Goal: Information Seeking & Learning: Check status

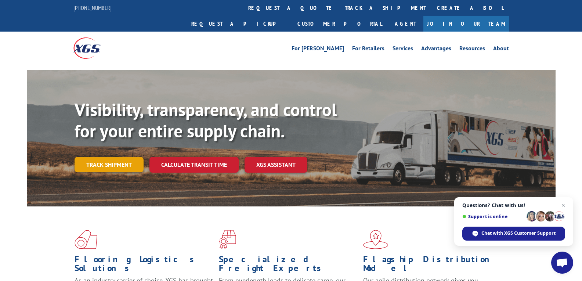
click at [111, 157] on link "Track shipment" at bounding box center [109, 164] width 69 height 15
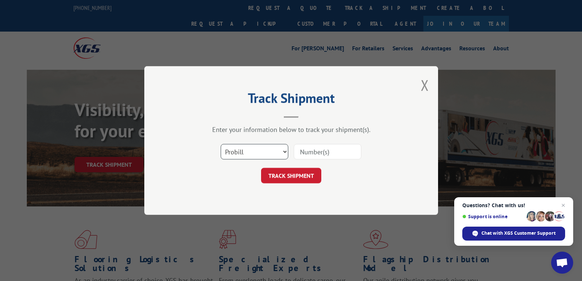
click at [283, 150] on select "Select category... Probill BOL PO" at bounding box center [255, 151] width 68 height 15
select select "bol"
click at [221, 144] on select "Select category... Probill BOL PO" at bounding box center [255, 151] width 68 height 15
drag, startPoint x: 309, startPoint y: 155, endPoint x: 574, endPoint y: 249, distance: 281.5
click at [317, 156] on input at bounding box center [328, 151] width 68 height 15
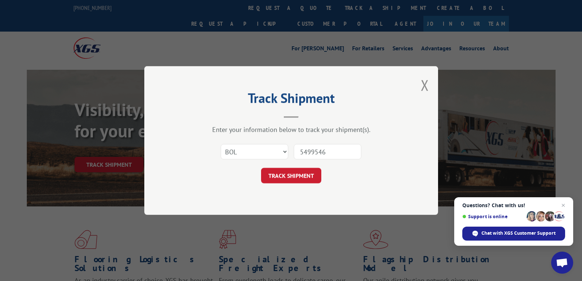
type input "5499546"
click at [261, 168] on button "TRACK SHIPMENT" at bounding box center [291, 175] width 60 height 15
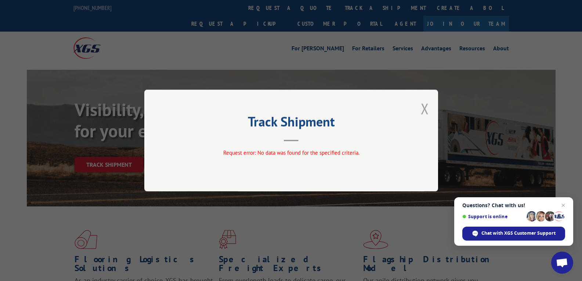
click at [426, 107] on button "Close modal" at bounding box center [425, 108] width 8 height 19
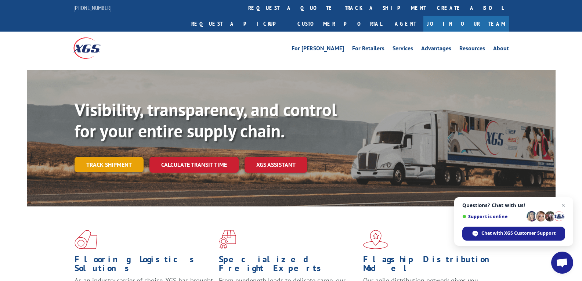
click at [118, 157] on link "Track shipment" at bounding box center [109, 164] width 69 height 15
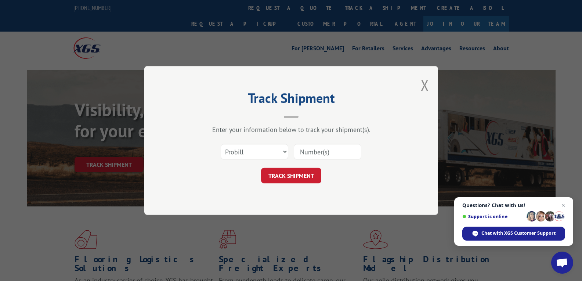
drag, startPoint x: 302, startPoint y: 152, endPoint x: 387, endPoint y: 164, distance: 85.3
click at [326, 155] on input at bounding box center [328, 151] width 68 height 15
drag, startPoint x: 312, startPoint y: 150, endPoint x: 308, endPoint y: 150, distance: 4.0
click at [305, 150] on input "5469556" at bounding box center [328, 151] width 68 height 15
type input "5499556"
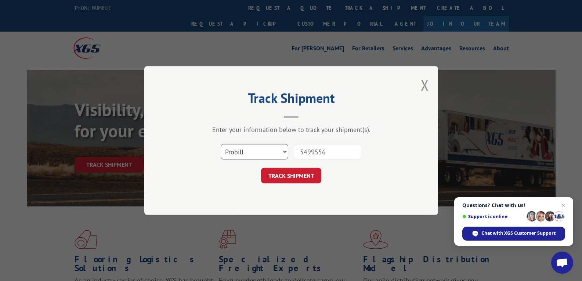
click at [284, 152] on select "Select category... Probill BOL PO" at bounding box center [255, 151] width 68 height 15
select select "bol"
click at [221, 144] on select "Select category... Probill BOL PO" at bounding box center [255, 151] width 68 height 15
click at [304, 177] on button "TRACK SHIPMENT" at bounding box center [291, 175] width 60 height 15
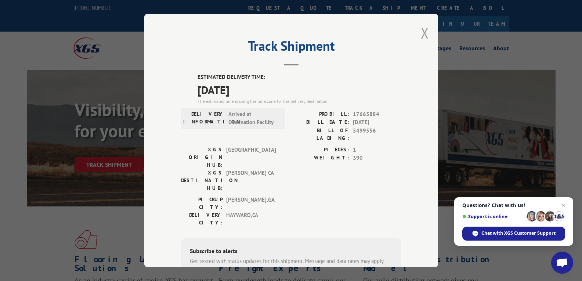
click at [421, 30] on button "Close modal" at bounding box center [425, 32] width 8 height 19
